Goal: Book appointment/travel/reservation

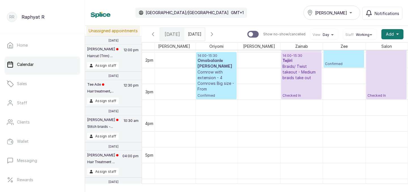
scroll to position [423, 0]
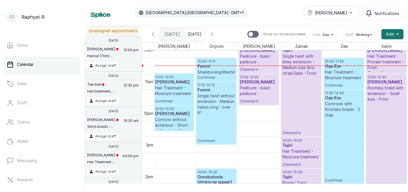
click at [340, 68] on h3 "Oge Eze" at bounding box center [344, 67] width 38 height 6
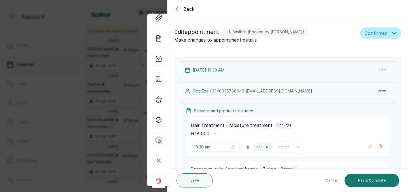
click at [178, 7] on icon "button" at bounding box center [177, 9] width 7 height 7
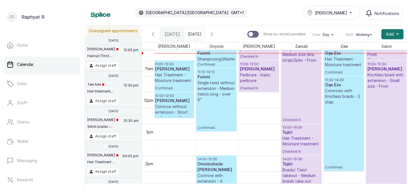
click at [336, 61] on p "Hair Treatment - Moisture treatment" at bounding box center [344, 61] width 38 height 11
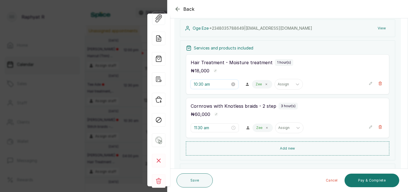
click at [207, 84] on input "10:30 am" at bounding box center [212, 84] width 36 height 6
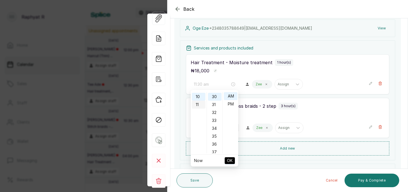
click at [199, 105] on div "11" at bounding box center [199, 105] width 14 height 8
click at [198, 95] on div "11" at bounding box center [199, 97] width 14 height 8
click at [202, 97] on div "12" at bounding box center [199, 96] width 14 height 8
click at [229, 158] on span "OK" at bounding box center [230, 161] width 6 height 11
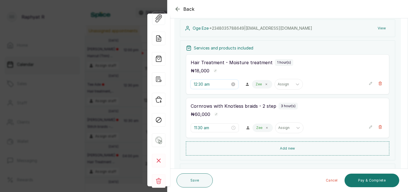
click at [207, 84] on input "12:30 am" at bounding box center [212, 84] width 36 height 6
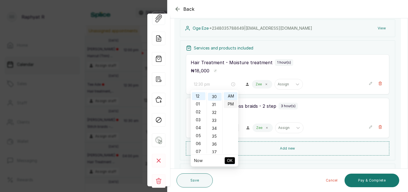
click at [231, 102] on div "PM" at bounding box center [231, 104] width 14 height 8
click at [233, 158] on button "OK" at bounding box center [230, 161] width 10 height 7
type input "11:30 am"
type input "12:30 pm"
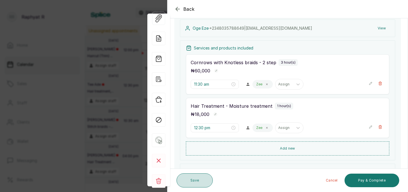
click at [198, 179] on button "Save" at bounding box center [195, 181] width 36 height 14
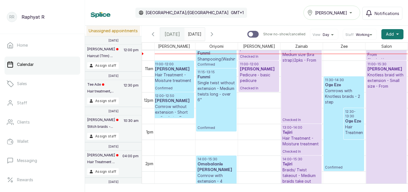
click at [354, 120] on h3 "Oge Eze" at bounding box center [354, 122] width 18 height 6
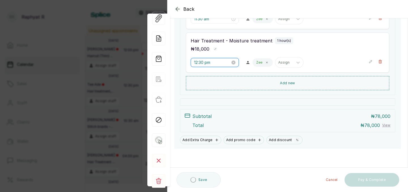
click at [210, 63] on input "12:30 pm" at bounding box center [212, 63] width 36 height 6
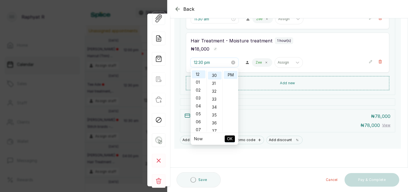
scroll to position [238, 0]
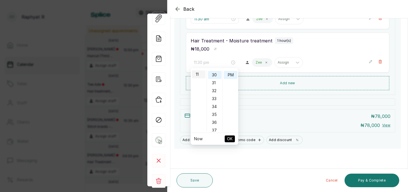
click at [198, 76] on div "11" at bounding box center [199, 75] width 14 height 8
click at [233, 75] on div "AM" at bounding box center [231, 75] width 14 height 8
type input "11:30 am"
click at [229, 137] on span "OK" at bounding box center [230, 139] width 6 height 11
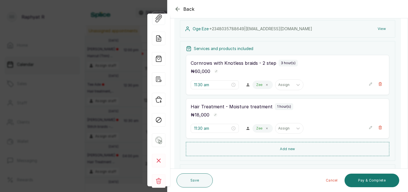
scroll to position [61, 0]
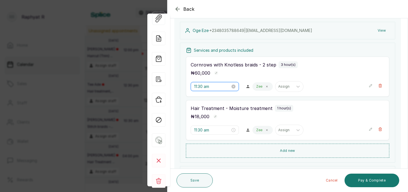
click at [203, 86] on input "11:30 am" at bounding box center [212, 87] width 36 height 6
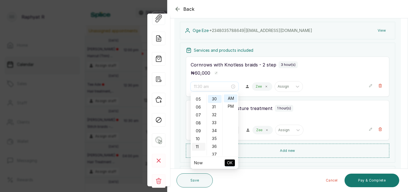
scroll to position [0, 0]
click at [201, 98] on div "12" at bounding box center [199, 99] width 14 height 8
click at [201, 107] on div "01" at bounding box center [199, 107] width 14 height 8
click at [231, 104] on div "PM" at bounding box center [231, 107] width 14 height 8
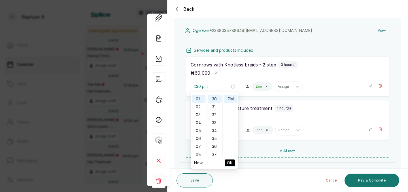
click at [228, 163] on span "OK" at bounding box center [230, 163] width 6 height 11
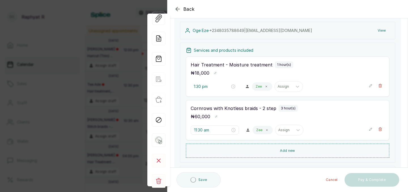
type input "11:30 am"
type input "1:30 pm"
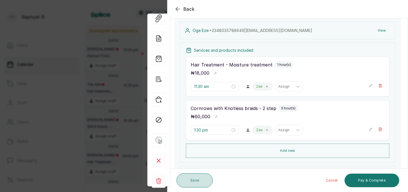
click at [197, 178] on button "Save" at bounding box center [195, 181] width 36 height 14
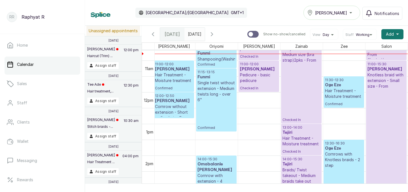
click at [350, 153] on p "Cornrows with Knotless braids - 2 step" at bounding box center [344, 160] width 38 height 17
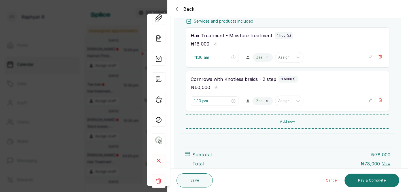
scroll to position [92, 0]
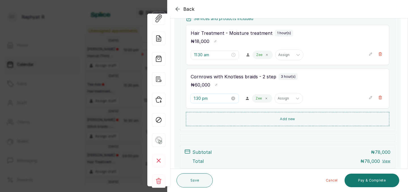
click at [205, 100] on input "1:30 pm" at bounding box center [212, 99] width 36 height 6
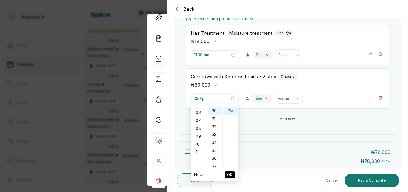
scroll to position [0, 0]
click at [196, 110] on div "12" at bounding box center [199, 111] width 14 height 8
type input "12:30 pm"
click at [230, 173] on span "OK" at bounding box center [230, 175] width 6 height 11
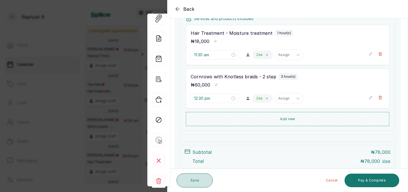
click at [199, 177] on button "Save" at bounding box center [195, 181] width 36 height 14
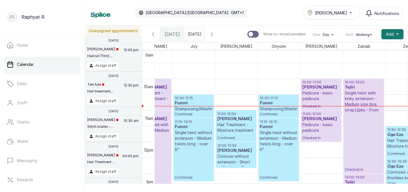
scroll to position [0, 67]
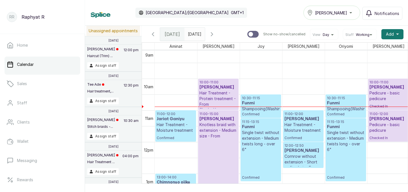
click at [154, 36] on icon "button" at bounding box center [153, 34] width 7 height 7
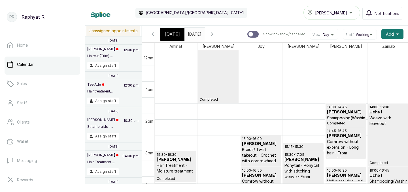
scroll to position [391, 0]
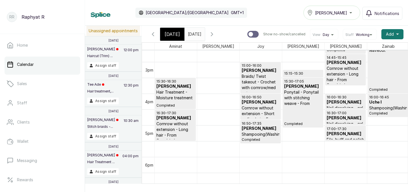
click at [176, 88] on h3 "Damola Animashaun" at bounding box center [175, 87] width 38 height 6
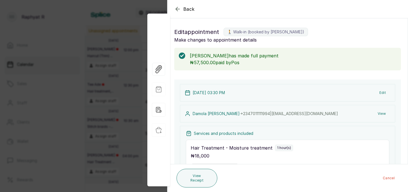
click at [132, 36] on div "Back Appointment Details Edit appointment 🚶 Walk-in (booked by Raphyat R) Make …" at bounding box center [204, 96] width 408 height 192
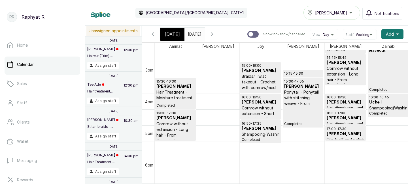
click at [174, 35] on span "[DATE]" at bounding box center [172, 34] width 15 height 7
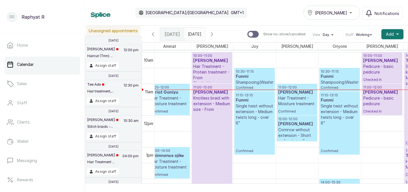
scroll to position [316, 0]
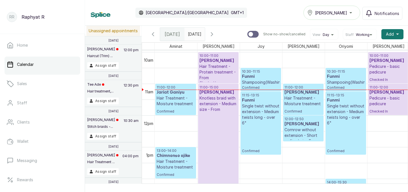
click at [177, 101] on p "Hair Treatment - Moisture treatment" at bounding box center [176, 101] width 38 height 11
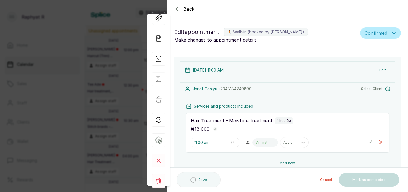
type input "11:00 am"
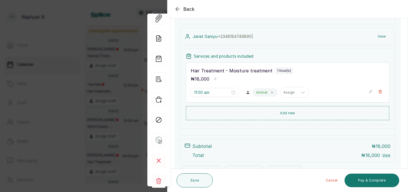
scroll to position [56, 0]
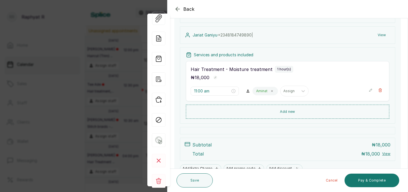
click at [180, 9] on icon "button" at bounding box center [177, 9] width 7 height 7
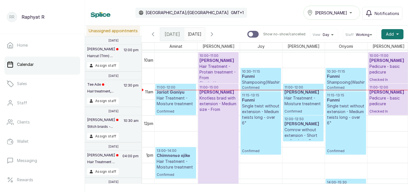
click at [353, 14] on div "[PERSON_NAME]" at bounding box center [331, 12] width 49 height 7
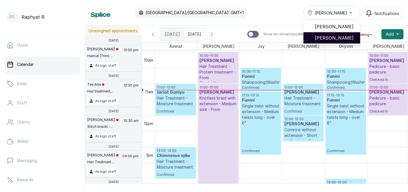
click at [347, 37] on span "Tasala Lekki" at bounding box center [335, 38] width 41 height 7
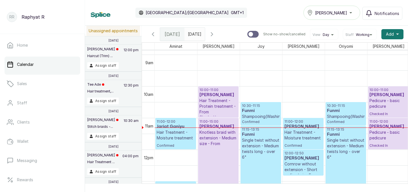
scroll to position [288, 0]
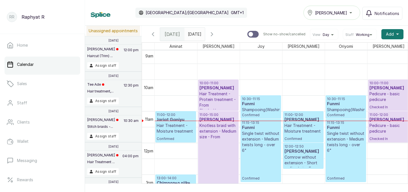
click at [172, 114] on p "11:00 - 12:00" at bounding box center [176, 115] width 38 height 5
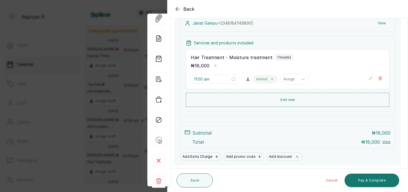
scroll to position [70, 0]
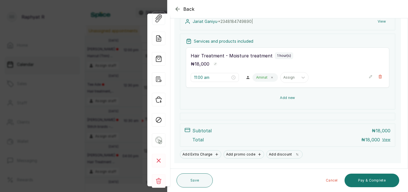
click at [285, 102] on button "Add new" at bounding box center [288, 98] width 204 height 14
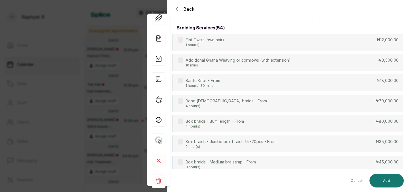
scroll to position [0, 0]
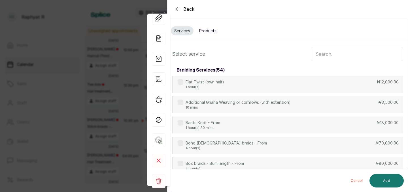
click at [336, 56] on input "text" at bounding box center [357, 54] width 92 height 14
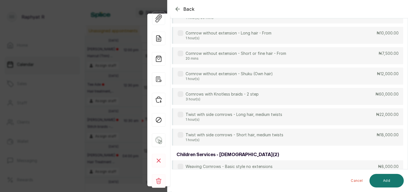
scroll to position [175, 0]
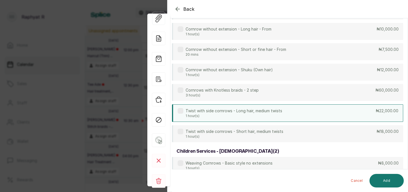
type input "corn"
click at [271, 112] on p "Twist with side cornrows - Long hair, medium twists" at bounding box center [234, 111] width 97 height 6
click at [384, 185] on button "Add" at bounding box center [387, 181] width 34 height 14
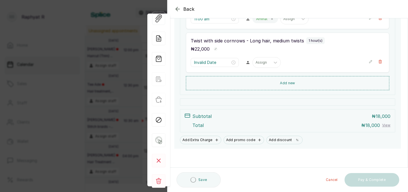
scroll to position [128, 0]
type input "12:00 pm"
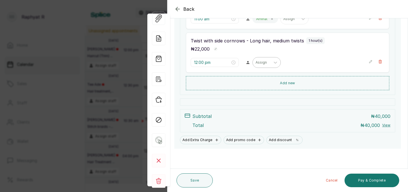
click at [256, 62] on div at bounding box center [262, 62] width 12 height 5
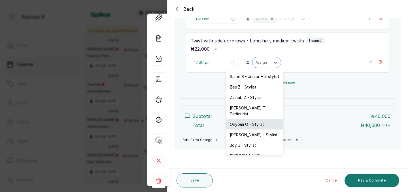
scroll to position [12, 0]
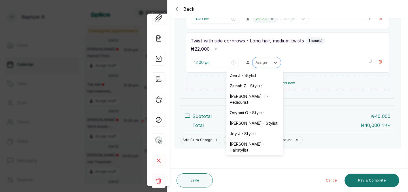
click at [246, 156] on div "Aminat A - Stylist" at bounding box center [255, 161] width 57 height 10
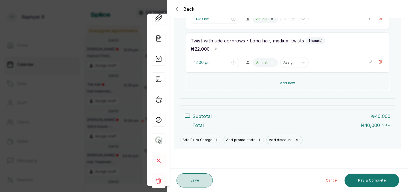
click at [203, 178] on button "Save" at bounding box center [195, 181] width 36 height 14
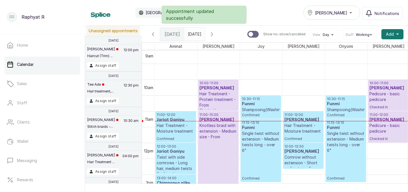
click at [175, 129] on p "Hair Treatment - Moisture treatment" at bounding box center [176, 128] width 38 height 11
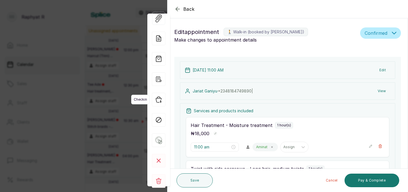
click at [159, 101] on icon "button" at bounding box center [159, 100] width 14 height 14
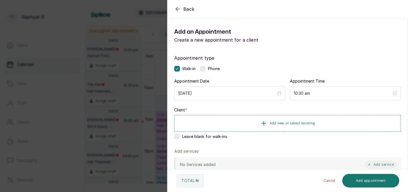
click at [147, 87] on div "Back Add Appointment Add an Appointment Create a new appointment for a client A…" at bounding box center [204, 96] width 408 height 192
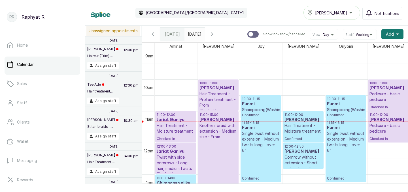
click at [255, 105] on h3 "Funmi" at bounding box center [261, 104] width 38 height 6
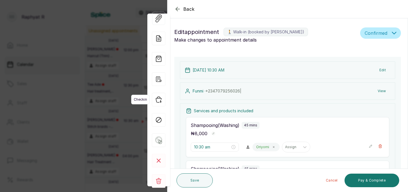
drag, startPoint x: 164, startPoint y: 100, endPoint x: 160, endPoint y: 100, distance: 3.7
click at [160, 100] on icon "button" at bounding box center [159, 100] width 14 height 14
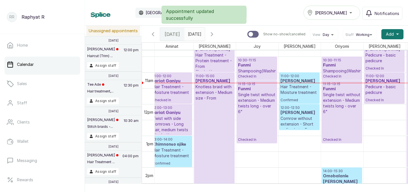
scroll to position [0, 0]
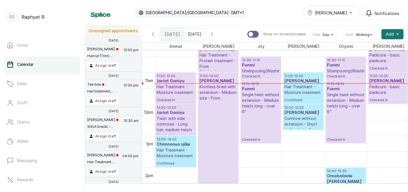
click at [313, 78] on p "11:00 - 12:00" at bounding box center [304, 76] width 38 height 5
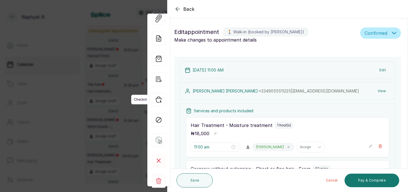
click at [160, 100] on icon "button" at bounding box center [159, 100] width 14 height 14
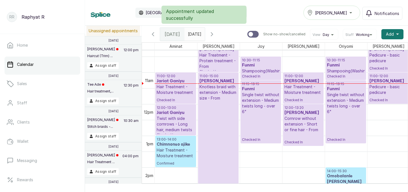
drag, startPoint x: 302, startPoint y: 130, endPoint x: 303, endPoint y: 139, distance: 9.9
click at [303, 139] on div "11:00 - 12:00 [PERSON_NAME] Hair Treatment - Moisture treatment Checked In 12:0…" at bounding box center [304, 104] width 42 height 762
